Goal: Information Seeking & Learning: Learn about a topic

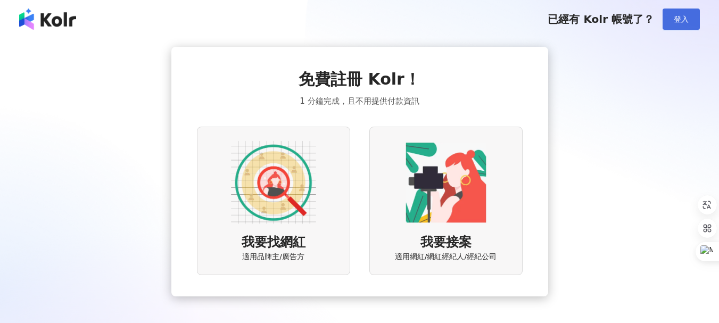
click at [678, 15] on span "登入" at bounding box center [681, 19] width 15 height 9
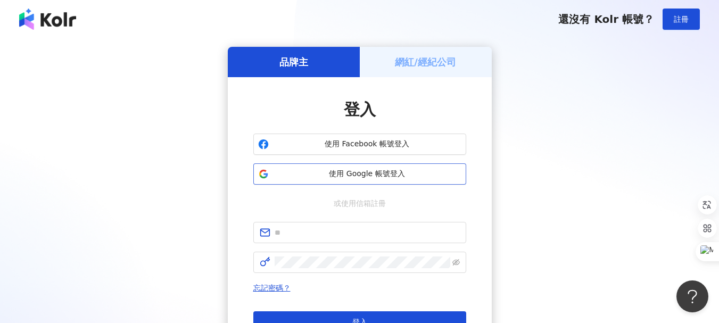
click at [366, 176] on span "使用 Google 帳號登入" at bounding box center [367, 174] width 189 height 11
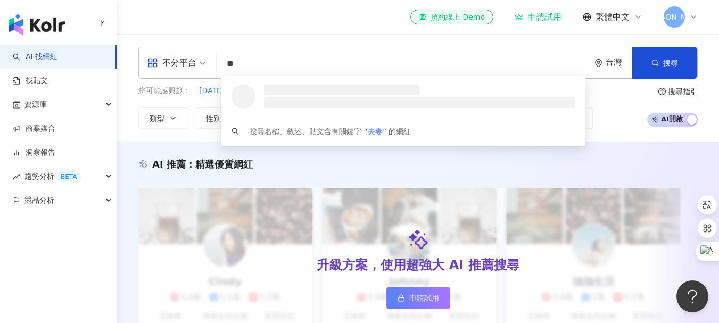
click at [195, 64] on div "不分平台" at bounding box center [172, 62] width 49 height 17
type input "**"
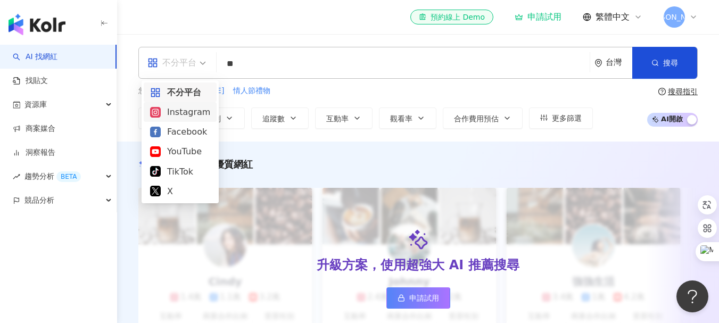
click at [169, 119] on div "Instagram" at bounding box center [180, 111] width 60 height 13
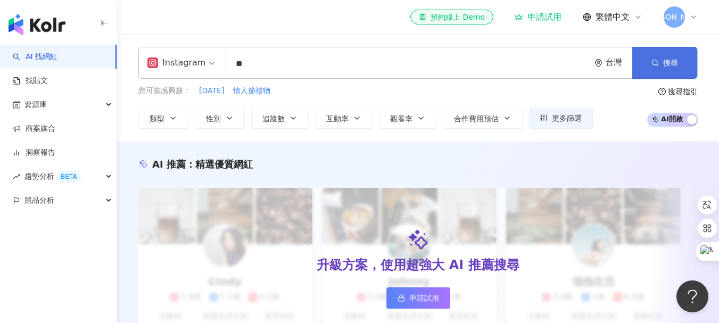
click at [657, 60] on icon "button" at bounding box center [655, 62] width 7 height 7
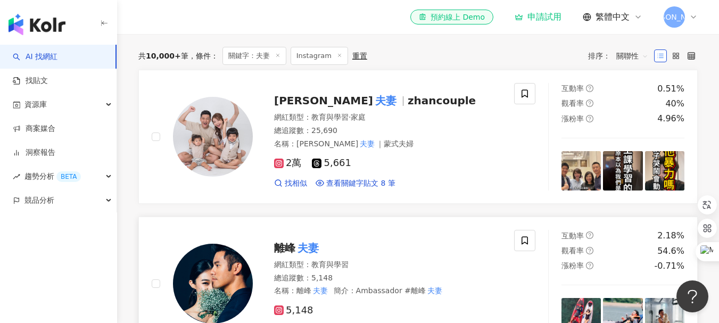
scroll to position [320, 0]
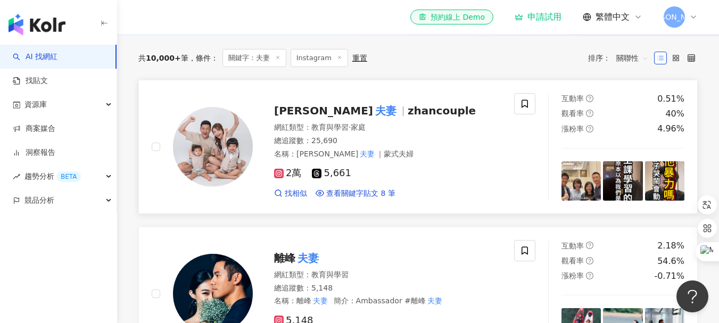
click at [373, 119] on mark "夫妻" at bounding box center [386, 110] width 26 height 17
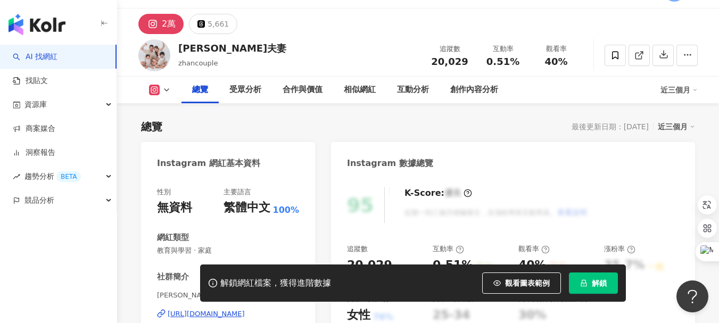
scroll to position [160, 0]
